Goal: Information Seeking & Learning: Learn about a topic

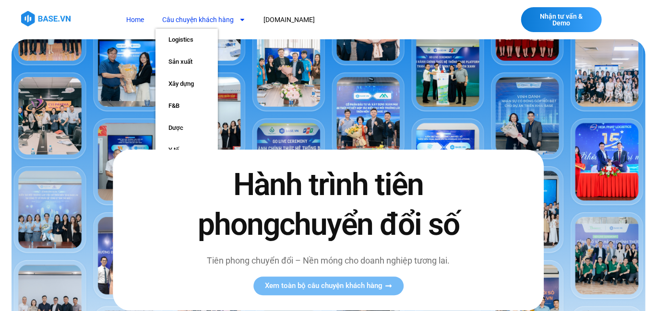
click at [197, 19] on link "Câu chuyện khách hàng" at bounding box center [203, 20] width 97 height 18
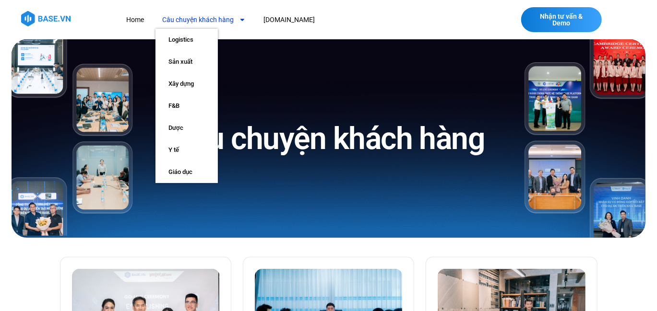
click at [199, 21] on link "Câu chuyện khách hàng" at bounding box center [203, 20] width 97 height 18
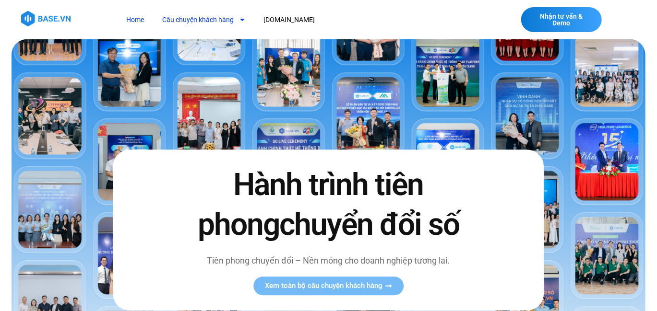
click at [201, 17] on link "Câu chuyện khách hàng" at bounding box center [203, 20] width 97 height 18
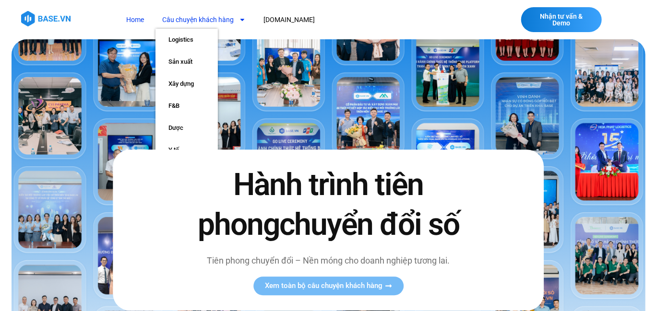
click at [233, 192] on h2 "Hành trình tiên phong chuyển đổi số" at bounding box center [328, 205] width 283 height 80
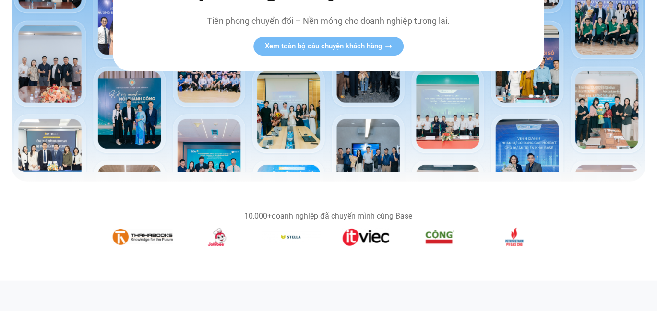
scroll to position [240, 0]
